Goal: Communication & Community: Answer question/provide support

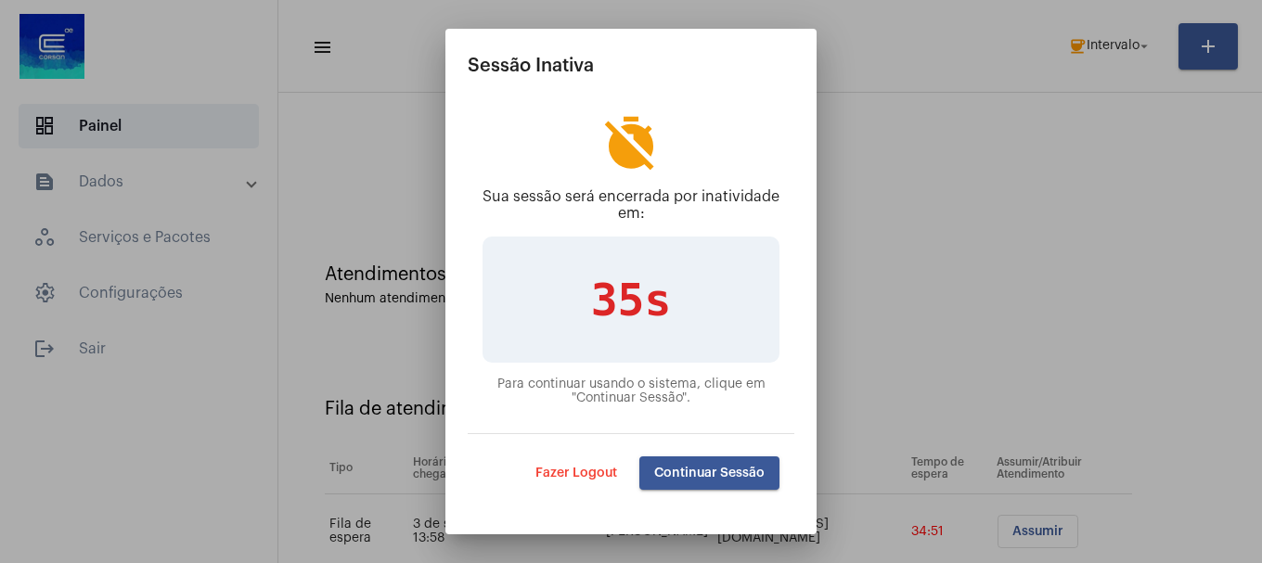
click at [749, 475] on span "Continuar Sessão" at bounding box center [709, 473] width 110 height 13
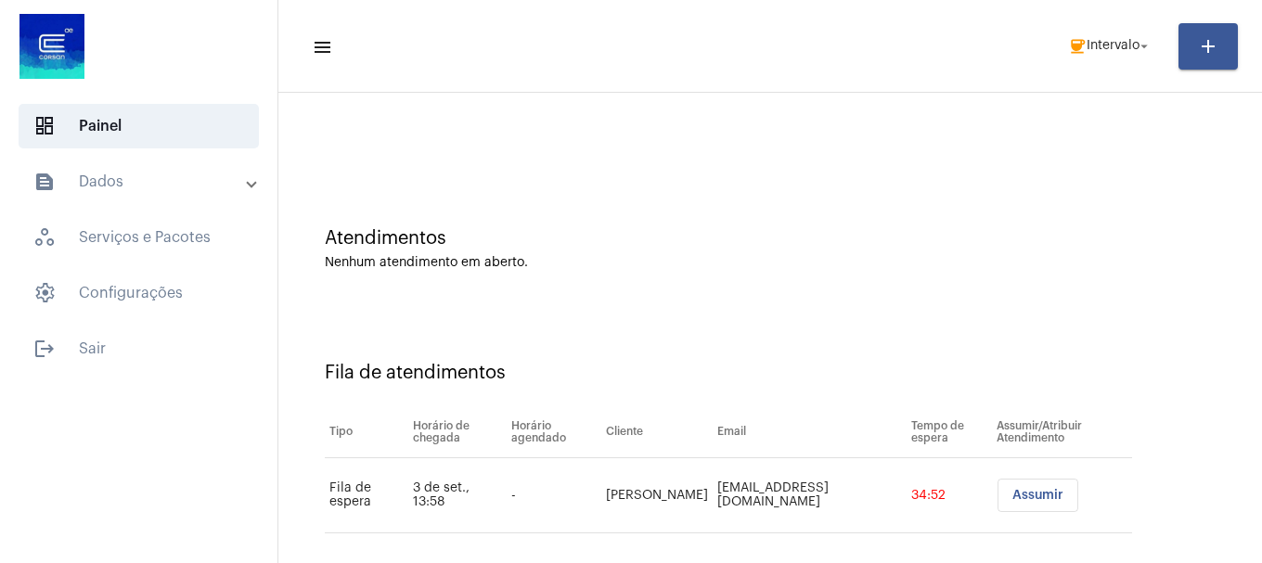
scroll to position [57, 0]
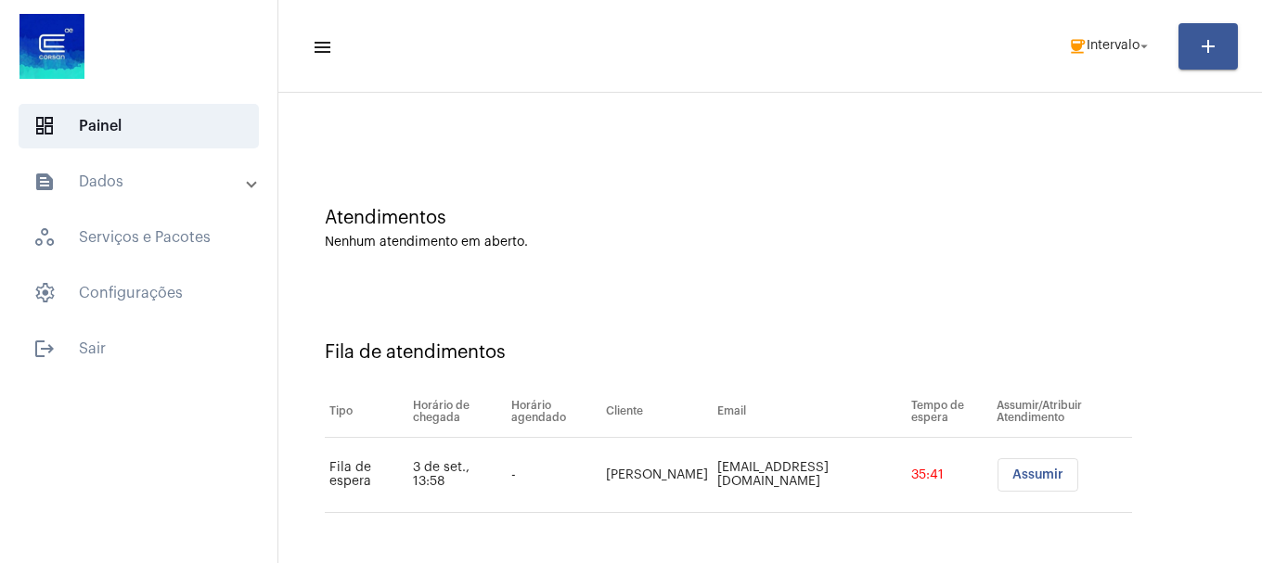
click at [1072, 24] on mat-toolbar-row "menu coffee Intervalo arrow_drop_down add" at bounding box center [769, 46] width 983 height 59
click at [1071, 60] on span "coffee Intervalo arrow_drop_down" at bounding box center [1110, 45] width 84 height 33
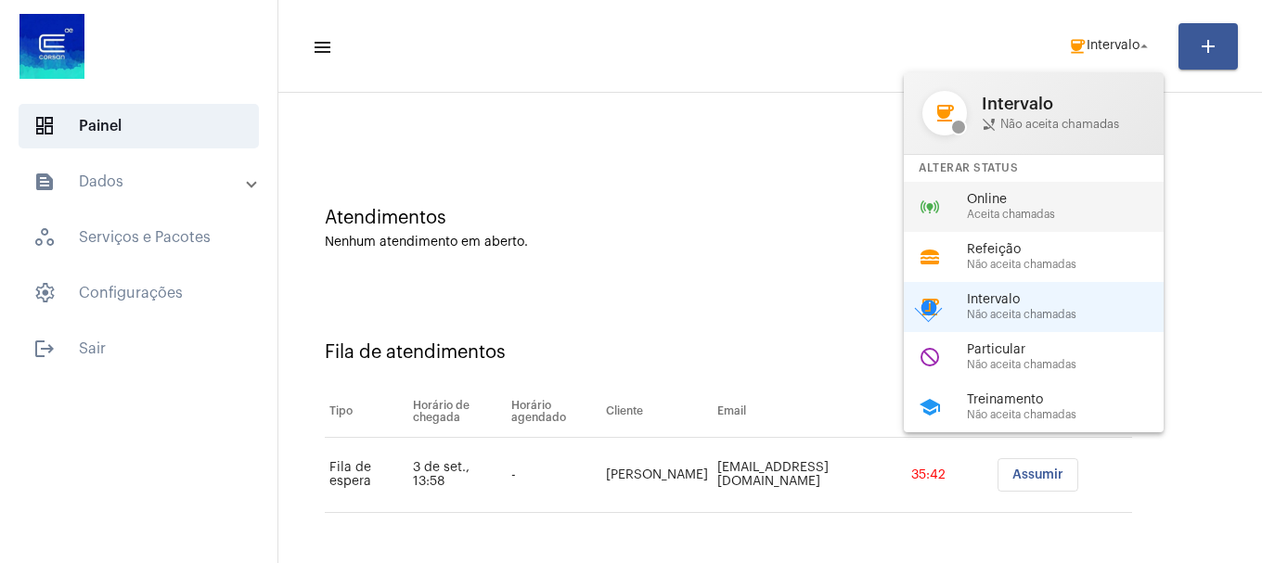
click at [1021, 200] on span "Online" at bounding box center [1073, 200] width 212 height 14
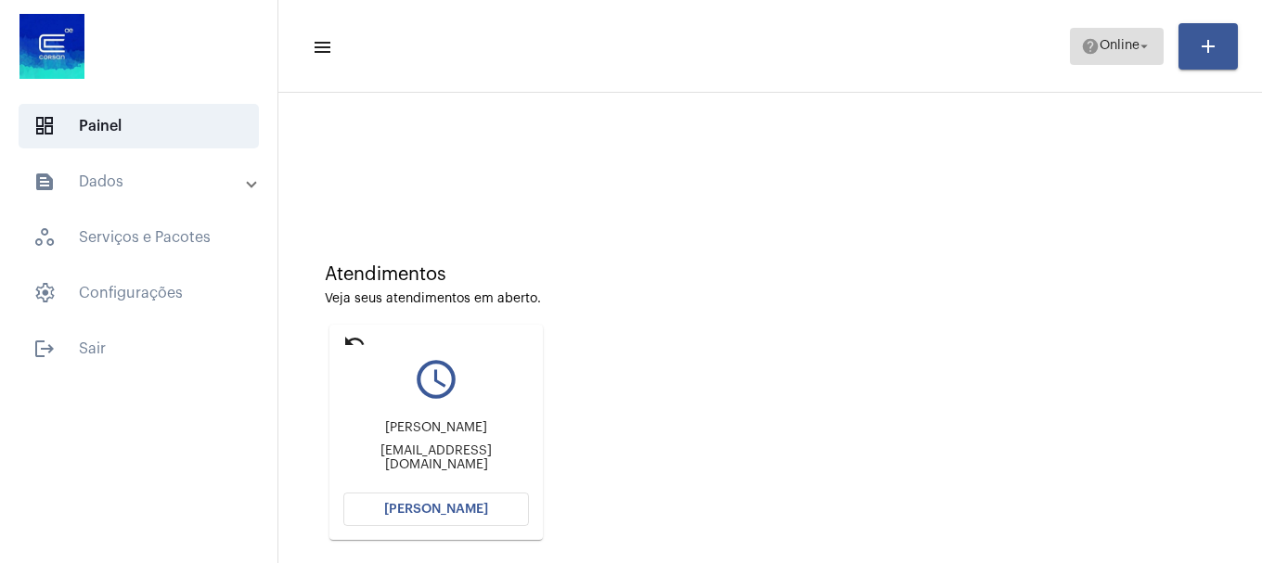
click at [1103, 53] on span "help Online arrow_drop_down" at bounding box center [1116, 45] width 71 height 33
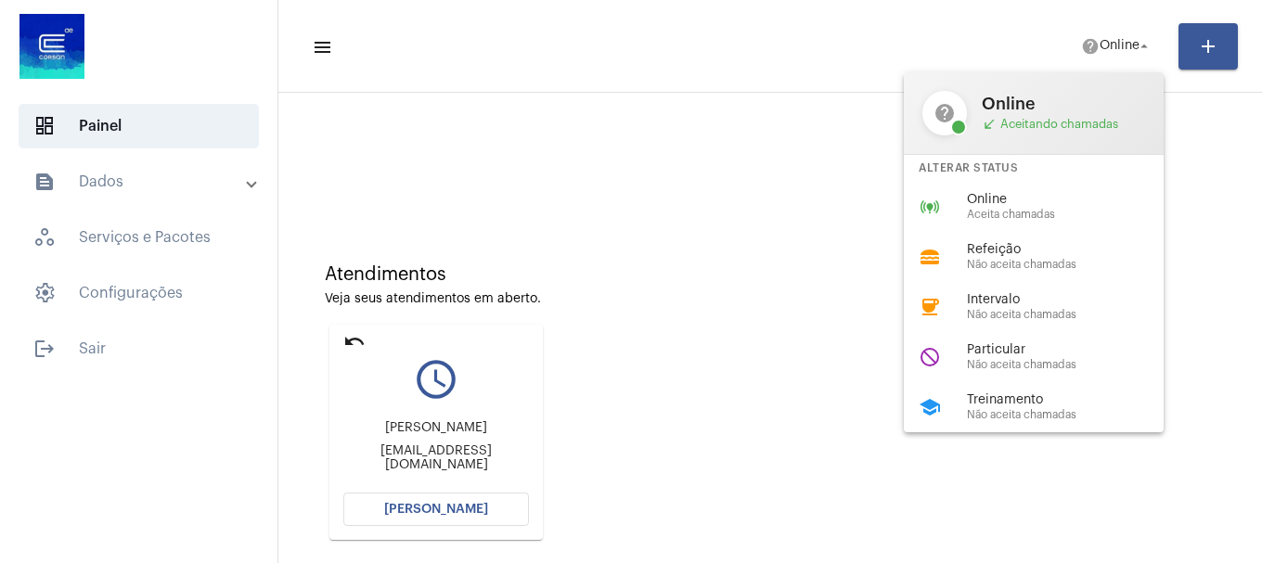
click at [641, 110] on div at bounding box center [631, 281] width 1262 height 563
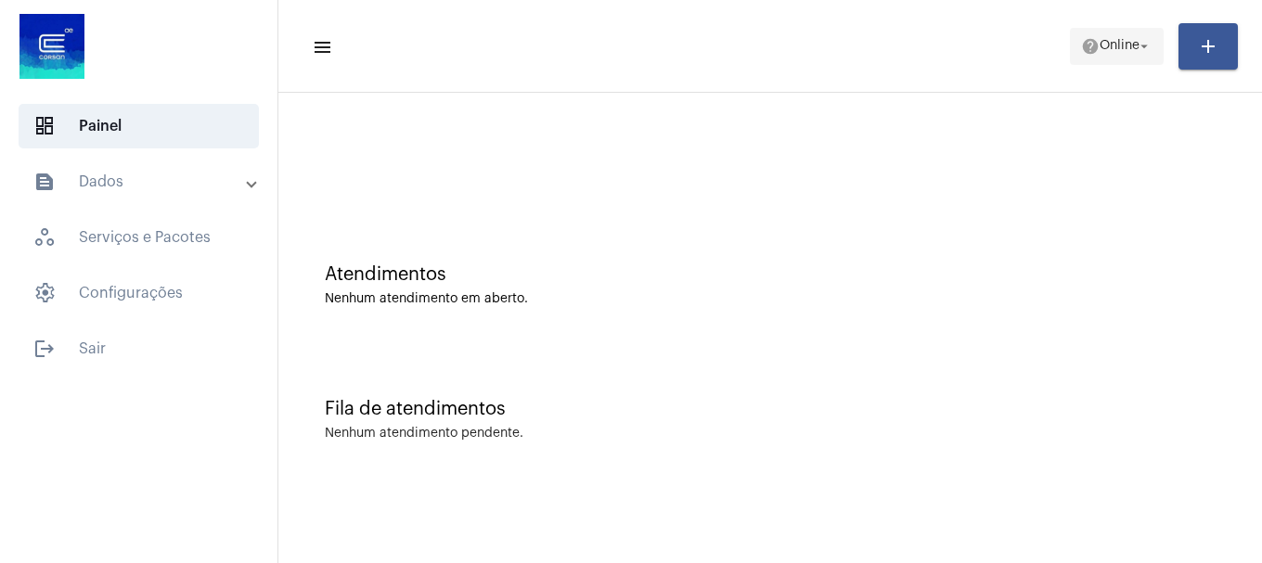
click at [1136, 45] on mat-icon "arrow_drop_down" at bounding box center [1143, 46] width 17 height 17
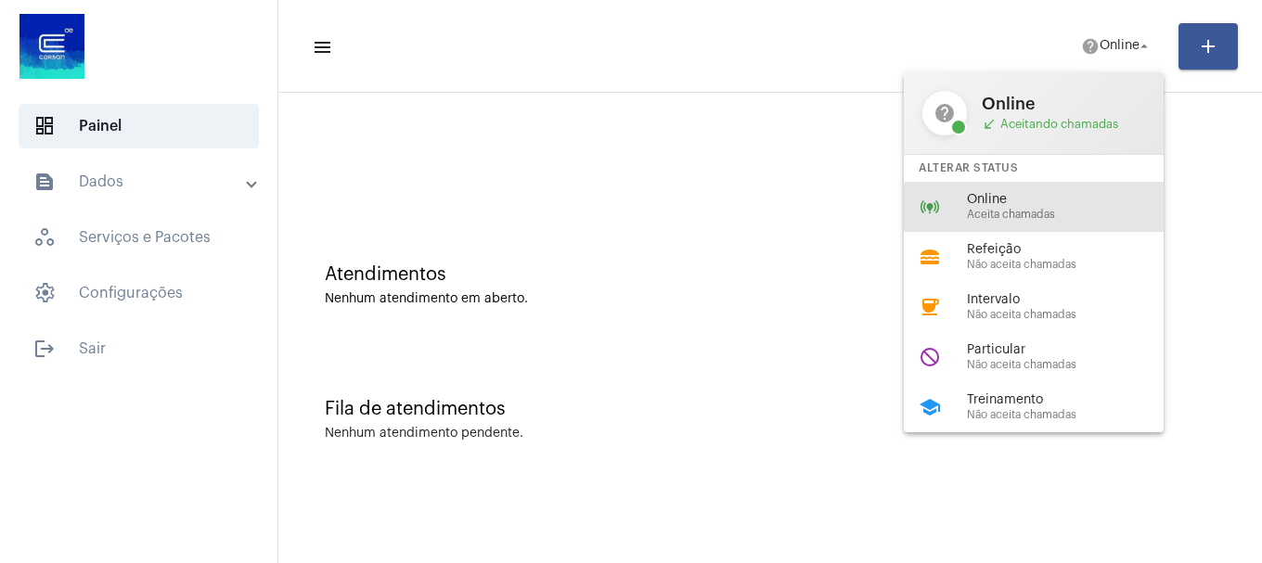
click at [1063, 222] on div "online_prediction Online Aceita chamadas" at bounding box center [1048, 207] width 289 height 50
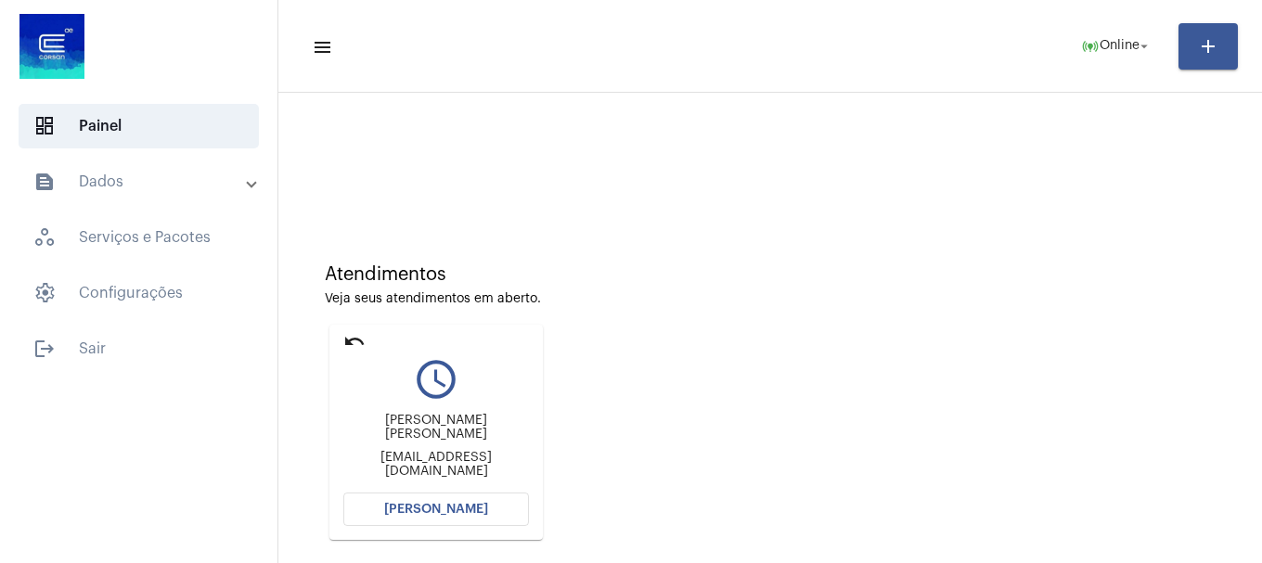
click at [506, 519] on button "[PERSON_NAME]" at bounding box center [436, 509] width 186 height 33
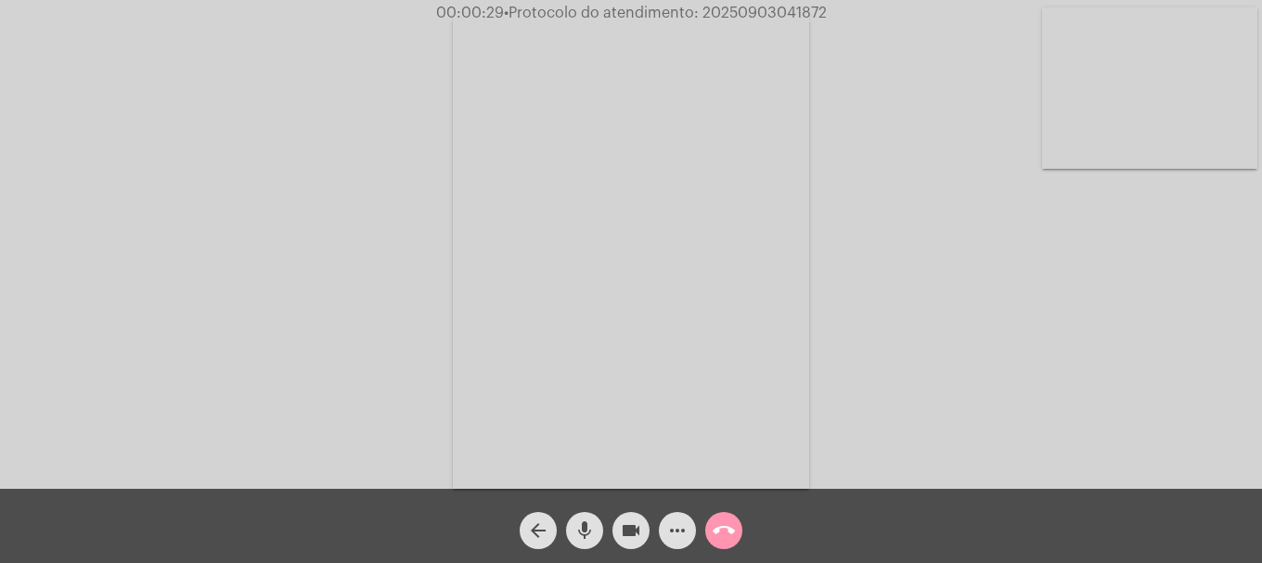
click at [1156, 81] on video at bounding box center [1149, 87] width 215 height 161
click at [327, 269] on video at bounding box center [245, 249] width 215 height 287
click at [1202, 96] on video at bounding box center [1149, 87] width 215 height 161
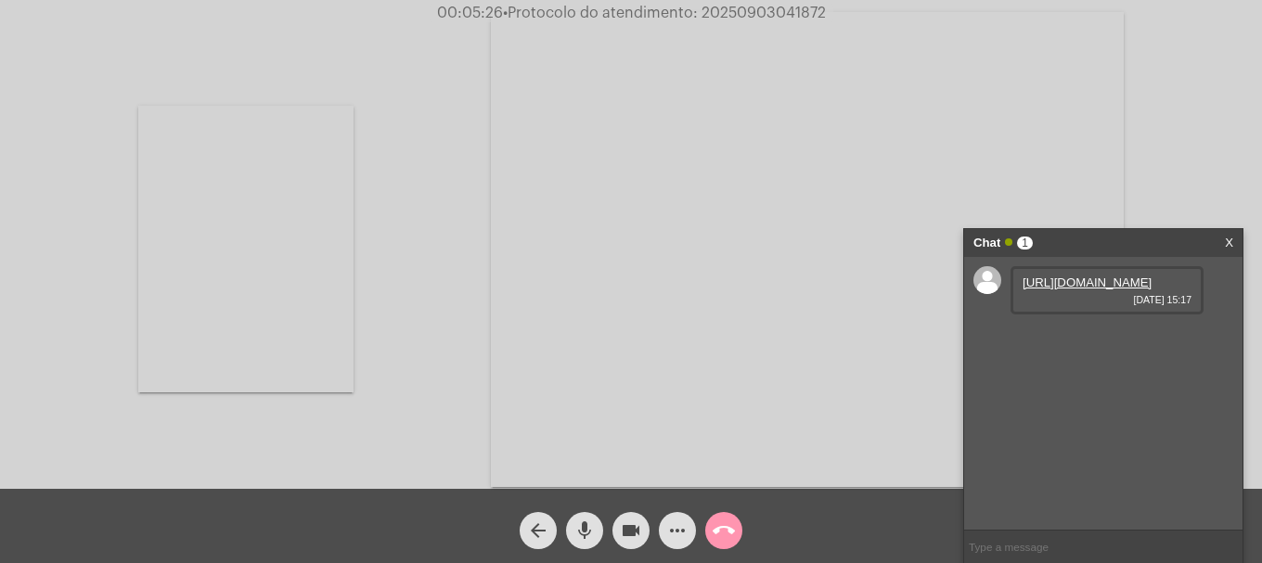
click at [1079, 289] on link "[URL][DOMAIN_NAME]" at bounding box center [1086, 283] width 129 height 14
click at [1101, 342] on link "[URL][DOMAIN_NAME]" at bounding box center [1086, 335] width 129 height 14
